Goal: Task Accomplishment & Management: Use online tool/utility

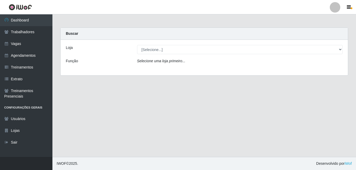
select select "471"
click at [137, 45] on select "[Selecione...] [GEOGRAPHIC_DATA] - [DATE][GEOGRAPHIC_DATA]" at bounding box center [240, 49] width 206 height 9
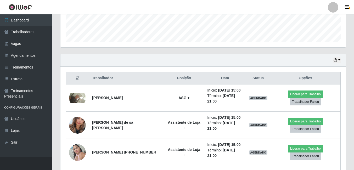
scroll to position [157, 0]
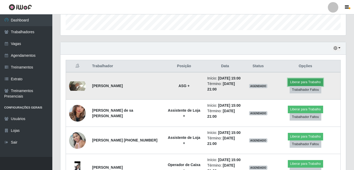
click at [302, 82] on button "Liberar para Trabalho" at bounding box center [305, 82] width 35 height 7
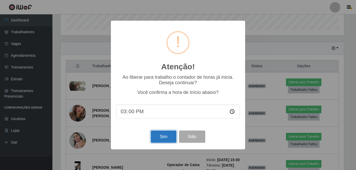
click at [169, 140] on button "Sim" at bounding box center [163, 137] width 25 height 12
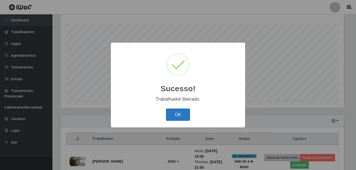
click at [185, 115] on button "OK" at bounding box center [178, 115] width 24 height 12
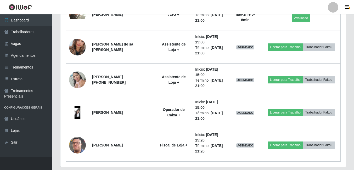
scroll to position [248, 0]
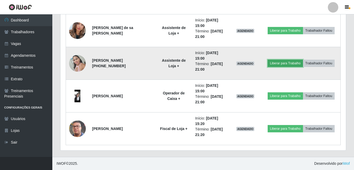
click at [286, 64] on button "Liberar para Trabalho" at bounding box center [285, 63] width 35 height 7
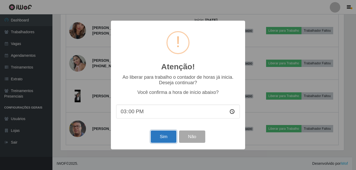
click at [172, 140] on button "Sim" at bounding box center [163, 137] width 25 height 12
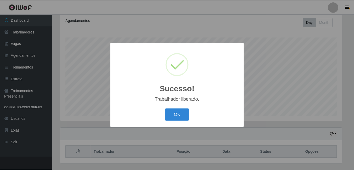
scroll to position [60, 0]
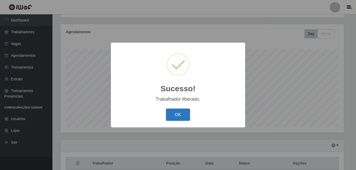
click at [181, 117] on button "OK" at bounding box center [178, 115] width 24 height 12
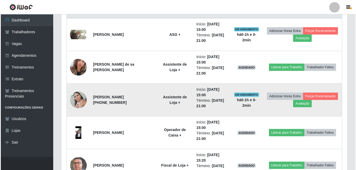
scroll to position [243, 0]
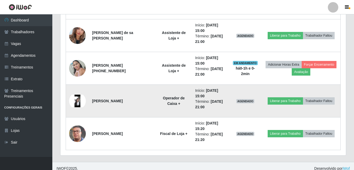
click at [78, 102] on img at bounding box center [77, 101] width 17 height 13
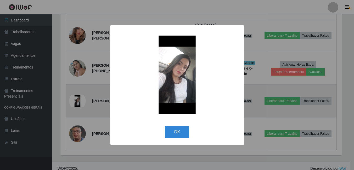
scroll to position [109, 283]
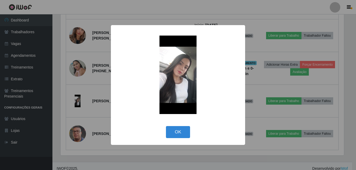
click at [192, 81] on img at bounding box center [177, 75] width 105 height 79
click at [255, 95] on div "× OK Cancel" at bounding box center [178, 85] width 356 height 170
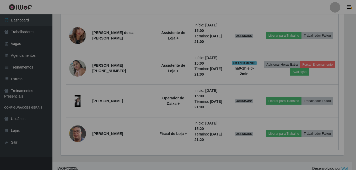
scroll to position [109, 286]
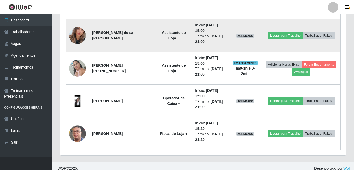
click at [82, 39] on img at bounding box center [77, 36] width 17 height 30
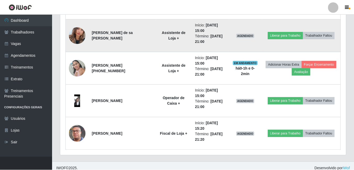
scroll to position [109, 283]
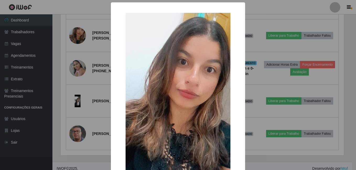
click at [256, 56] on div "× OK Cancel" at bounding box center [178, 85] width 356 height 170
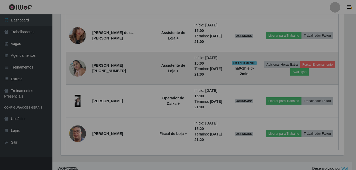
scroll to position [109, 286]
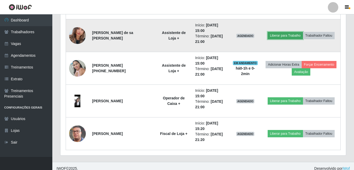
click at [287, 35] on button "Liberar para Trabalho" at bounding box center [285, 35] width 35 height 7
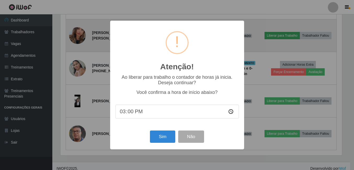
scroll to position [109, 283]
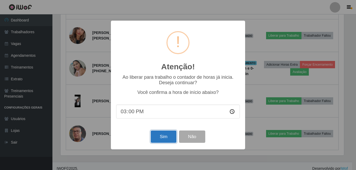
click at [168, 140] on button "Sim" at bounding box center [163, 137] width 25 height 12
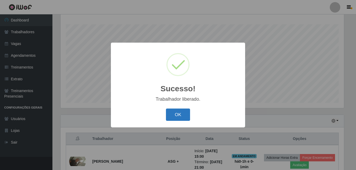
click at [186, 110] on button "OK" at bounding box center [178, 115] width 24 height 12
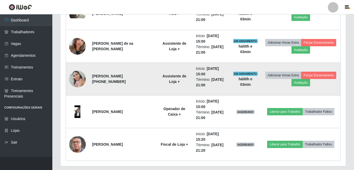
scroll to position [241, 0]
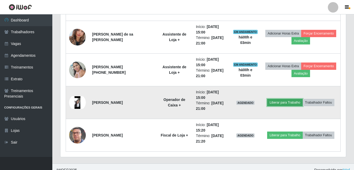
click at [287, 103] on button "Liberar para Trabalho" at bounding box center [284, 102] width 35 height 7
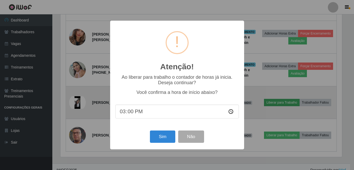
scroll to position [109, 283]
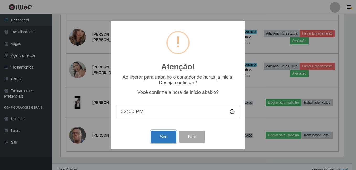
click at [165, 136] on button "Sim" at bounding box center [163, 137] width 25 height 12
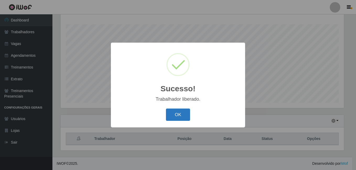
click at [173, 111] on button "OK" at bounding box center [178, 115] width 24 height 12
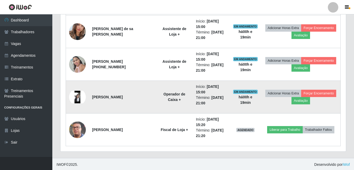
scroll to position [248, 0]
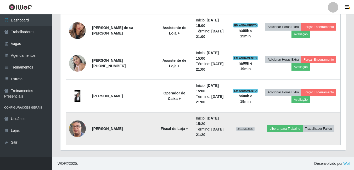
click at [106, 130] on td "[PERSON_NAME]" at bounding box center [122, 129] width 67 height 33
click at [271, 130] on button "Liberar para Trabalho" at bounding box center [284, 128] width 35 height 7
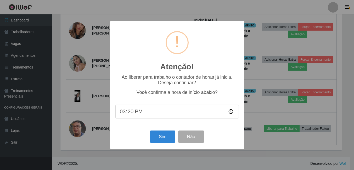
scroll to position [109, 283]
click at [158, 136] on button "Sim" at bounding box center [163, 137] width 25 height 12
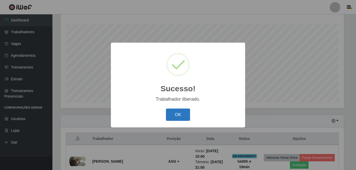
click at [173, 118] on button "OK" at bounding box center [178, 115] width 24 height 12
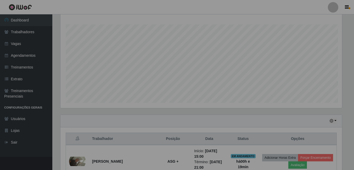
scroll to position [109, 286]
